Goal: Task Accomplishment & Management: Manage account settings

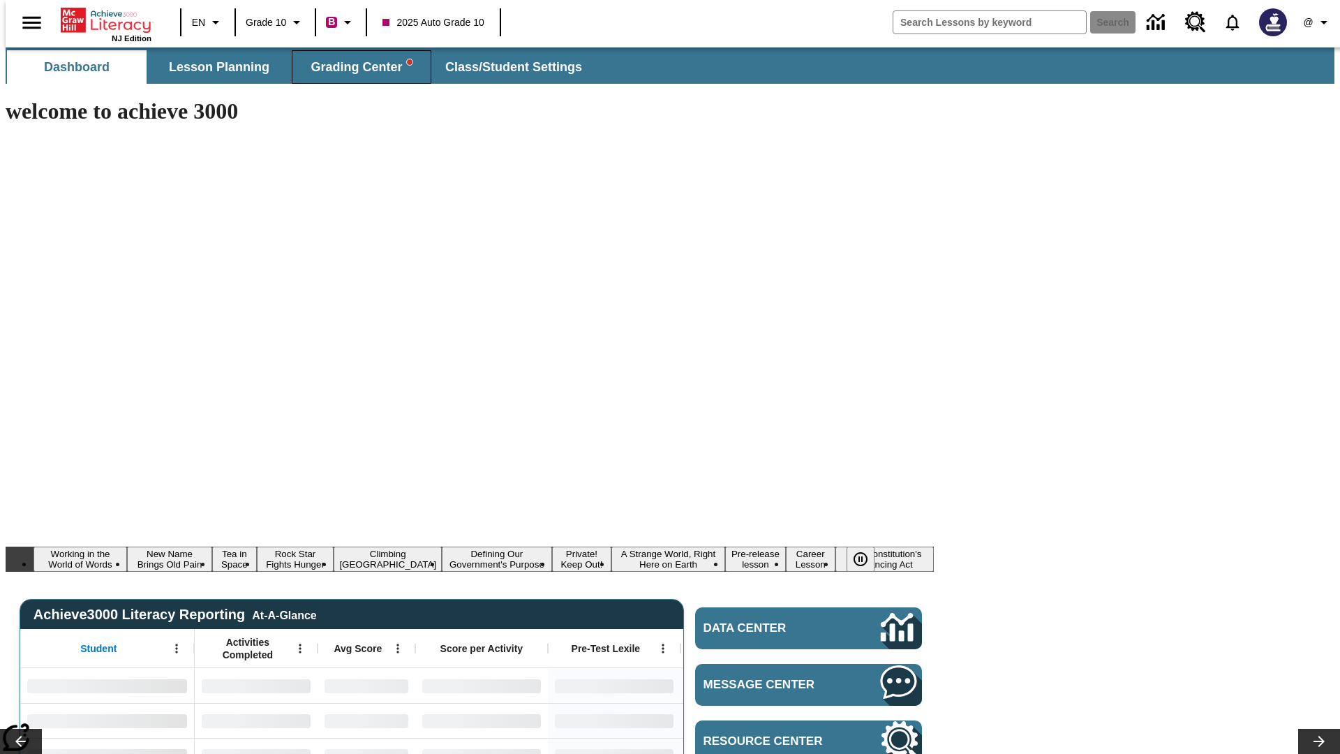
click at [356, 67] on span "Grading Center" at bounding box center [361, 67] width 101 height 16
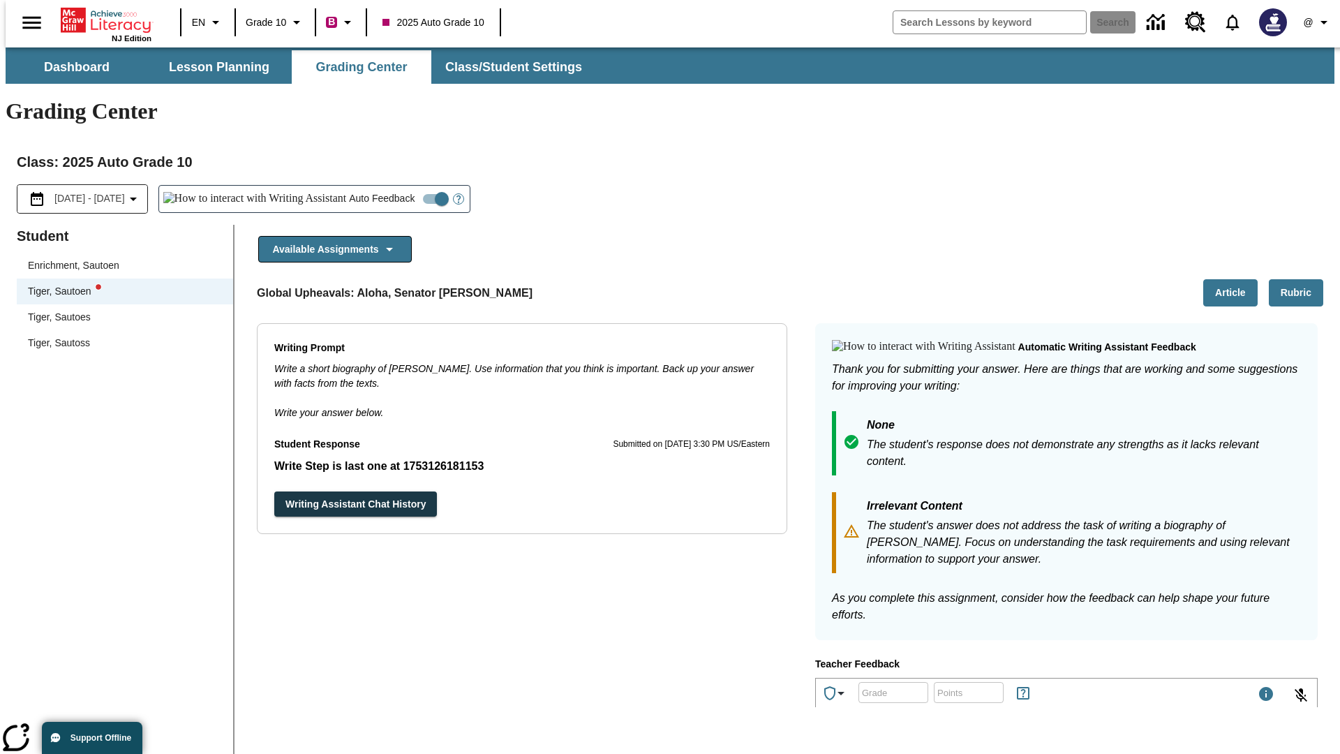
scroll to position [242, 0]
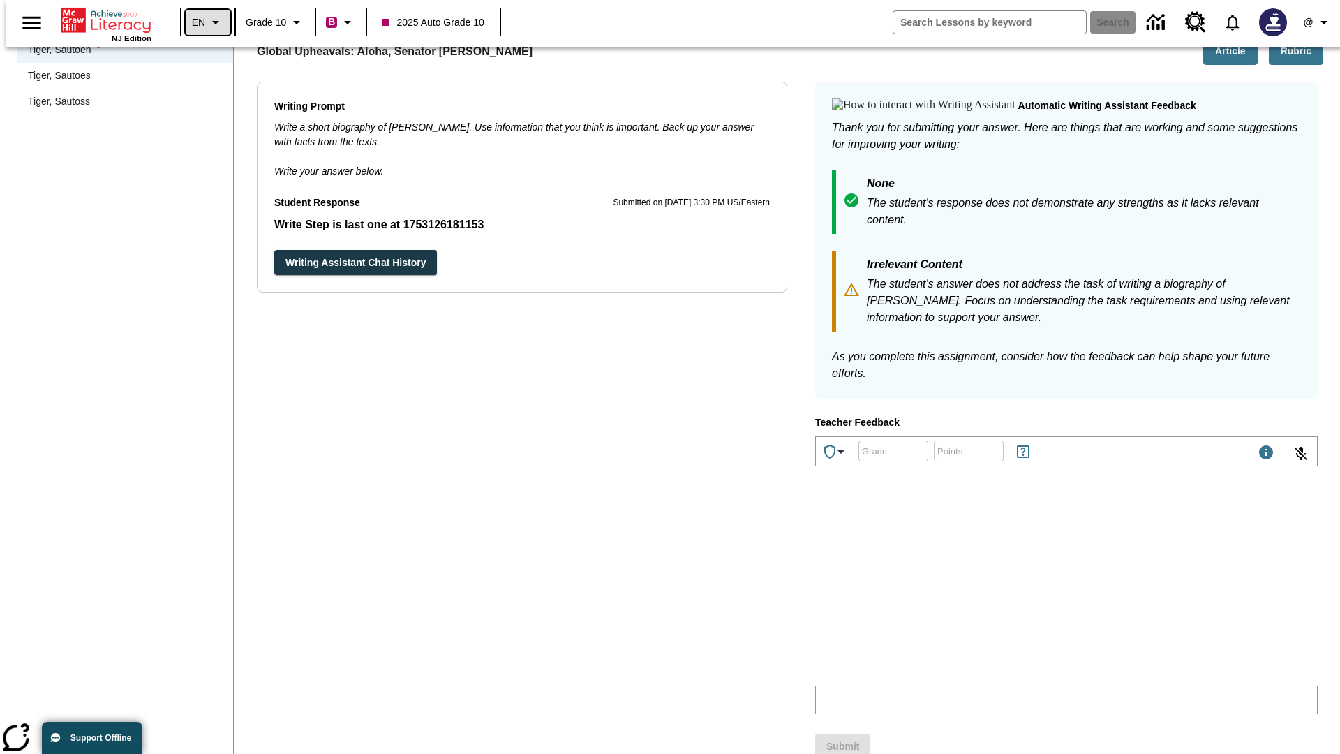
click at [207, 22] on icon "Language: EN, Select a language" at bounding box center [215, 22] width 17 height 17
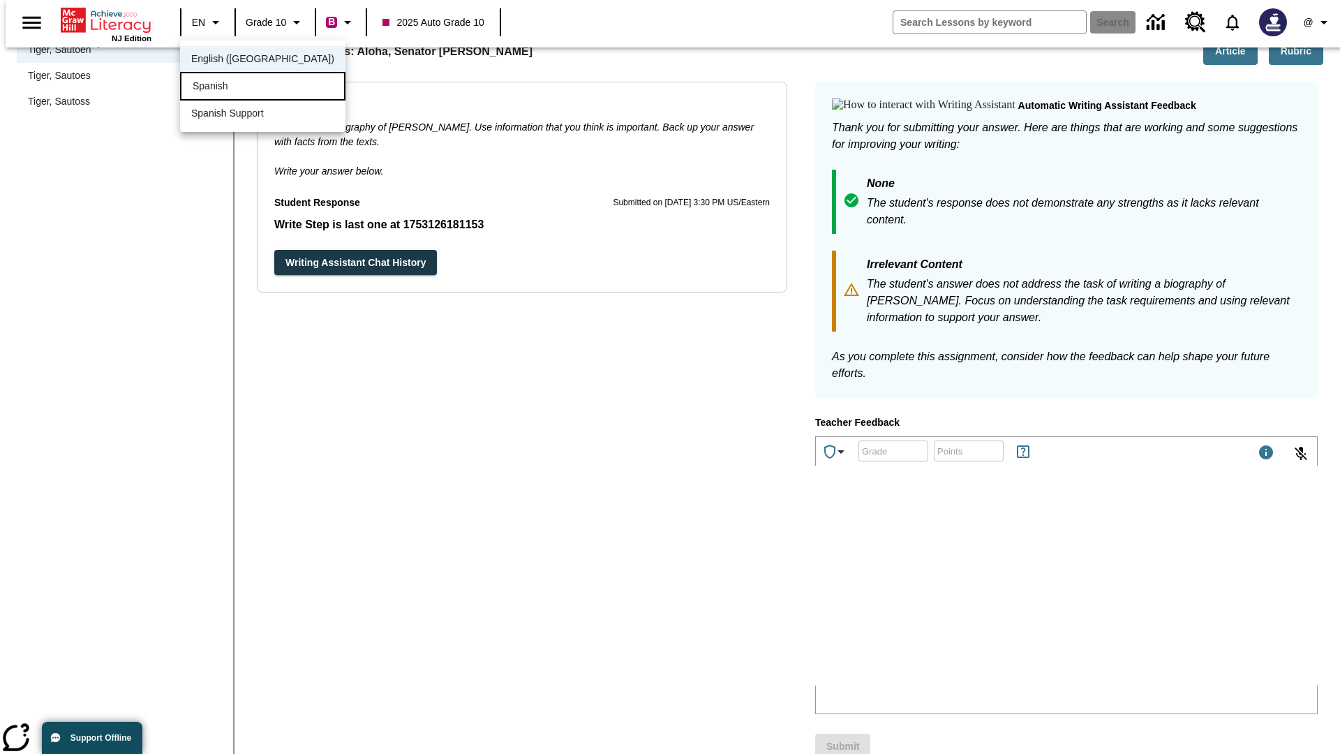
click at [232, 87] on div "Spanish" at bounding box center [262, 86] width 165 height 29
